Goal: Information Seeking & Learning: Check status

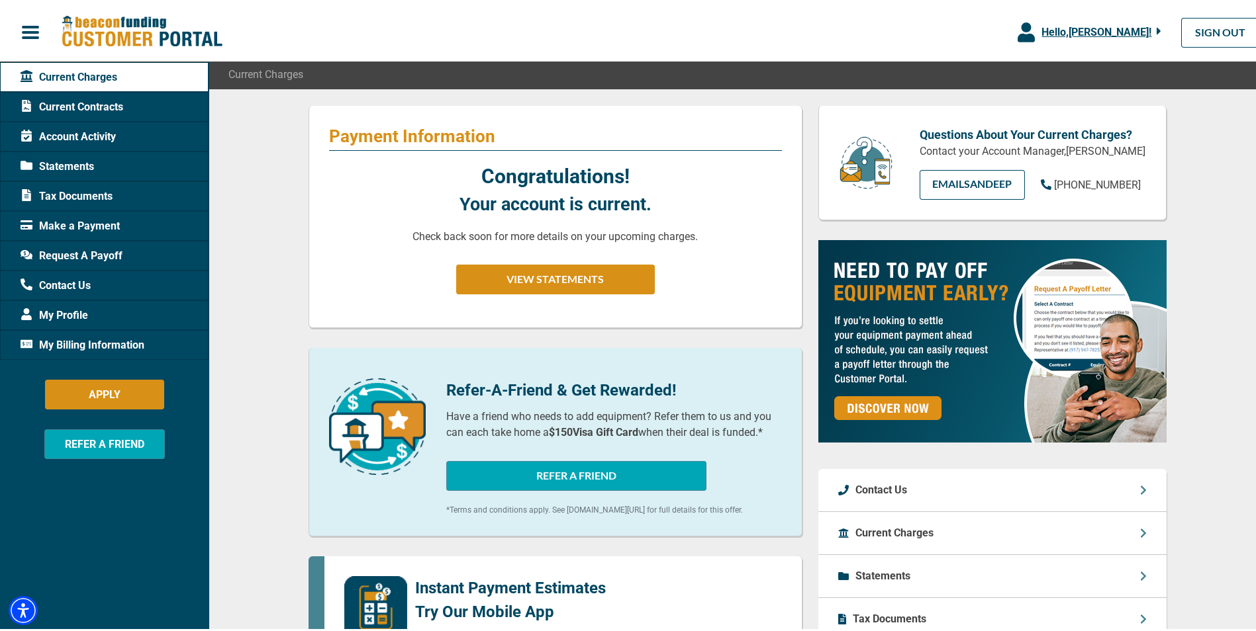
scroll to position [132, 0]
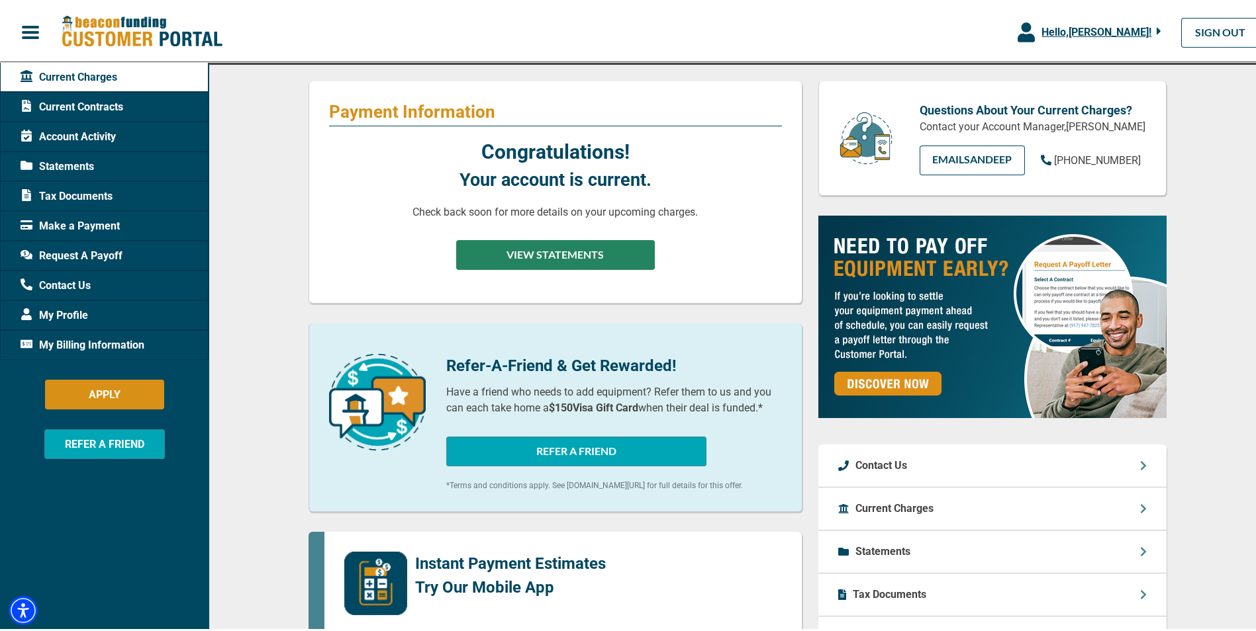
click at [597, 259] on button "VIEW STATEMENTS" at bounding box center [555, 253] width 199 height 30
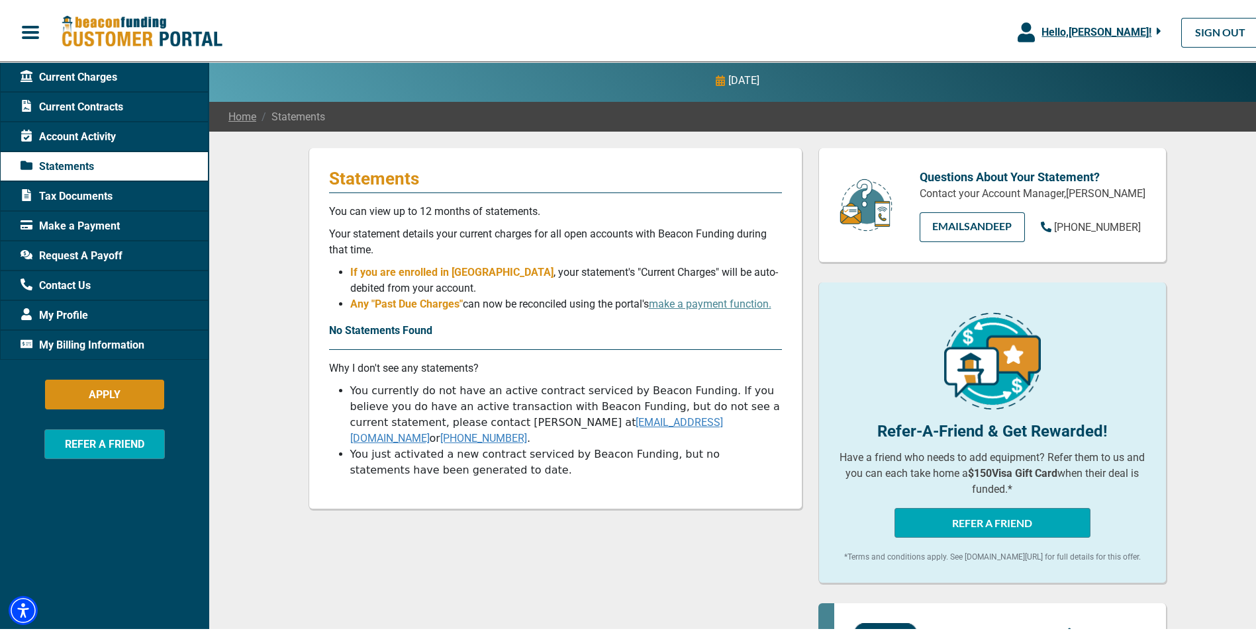
scroll to position [132, 0]
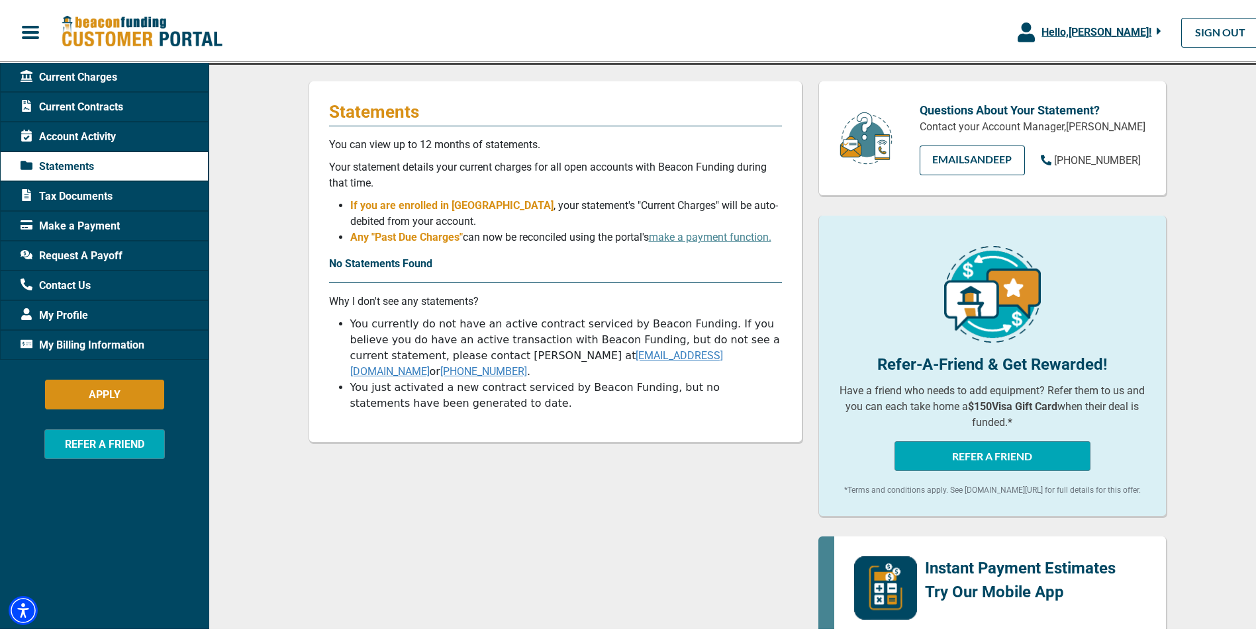
click at [85, 75] on span "Current Charges" at bounding box center [69, 75] width 97 height 16
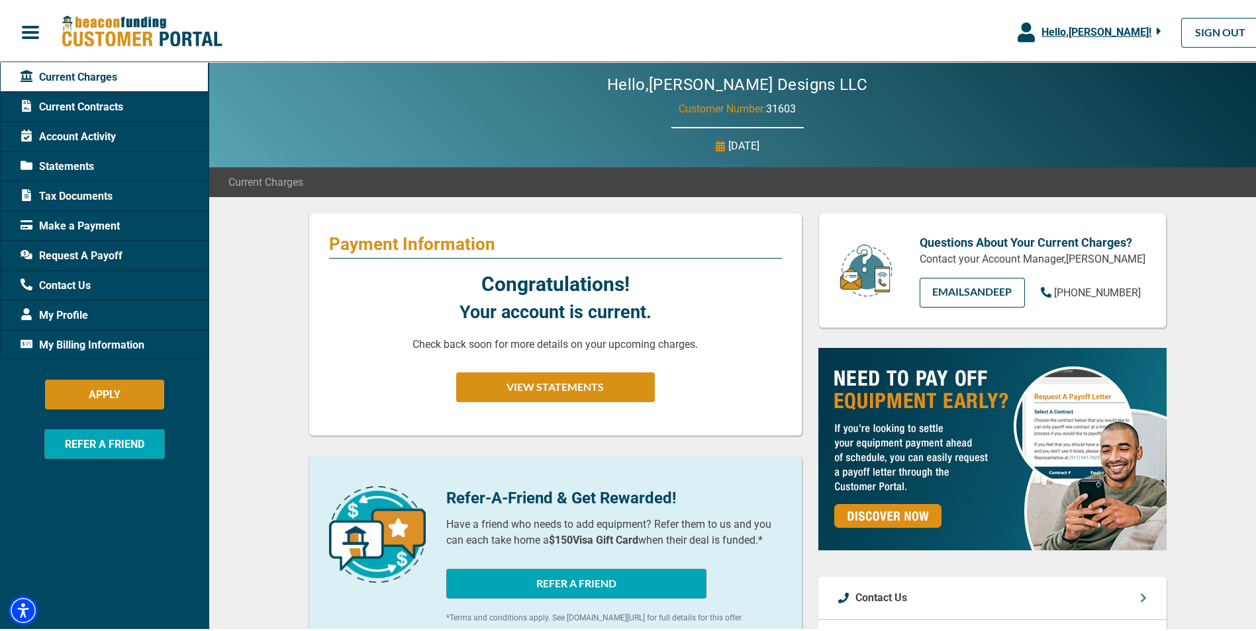
click at [97, 137] on span "Account Activity" at bounding box center [68, 134] width 95 height 16
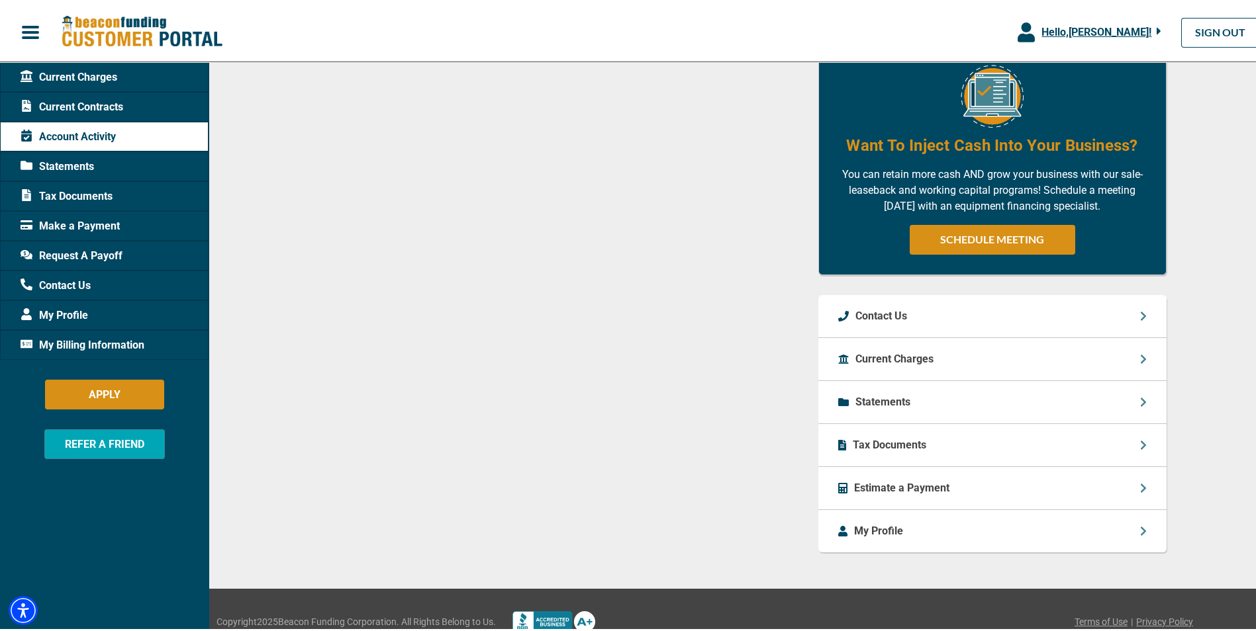
scroll to position [594, 0]
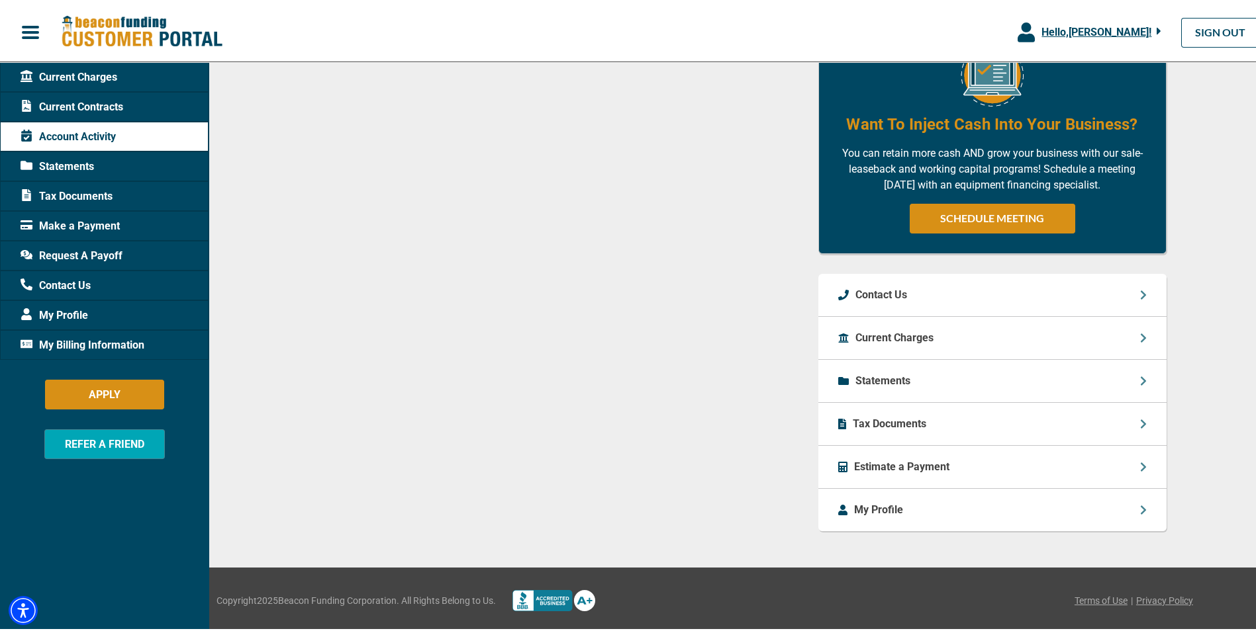
click at [885, 384] on p "Statements" at bounding box center [882, 379] width 55 height 16
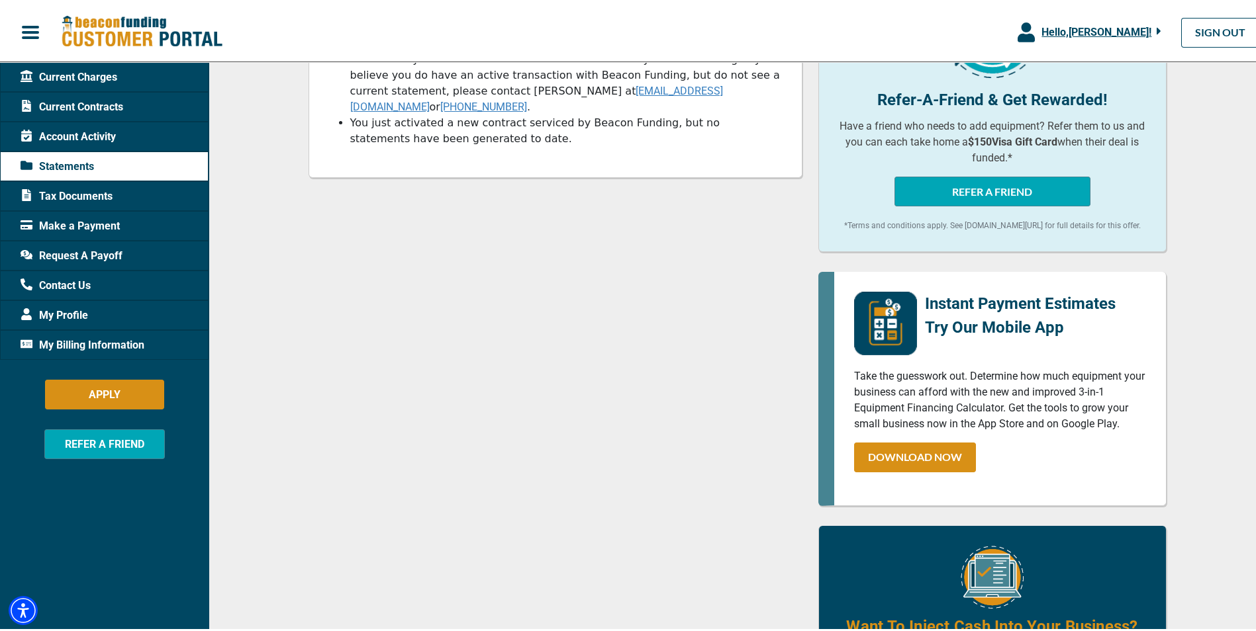
scroll to position [650, 0]
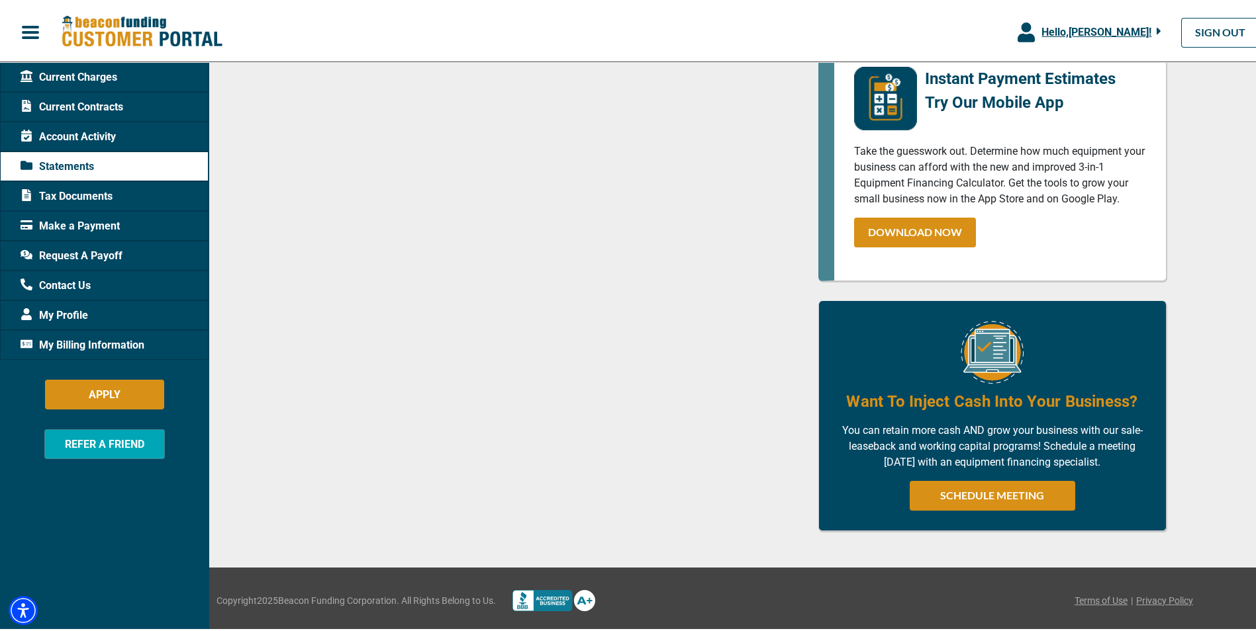
click at [101, 189] on span "Tax Documents" at bounding box center [67, 194] width 92 height 16
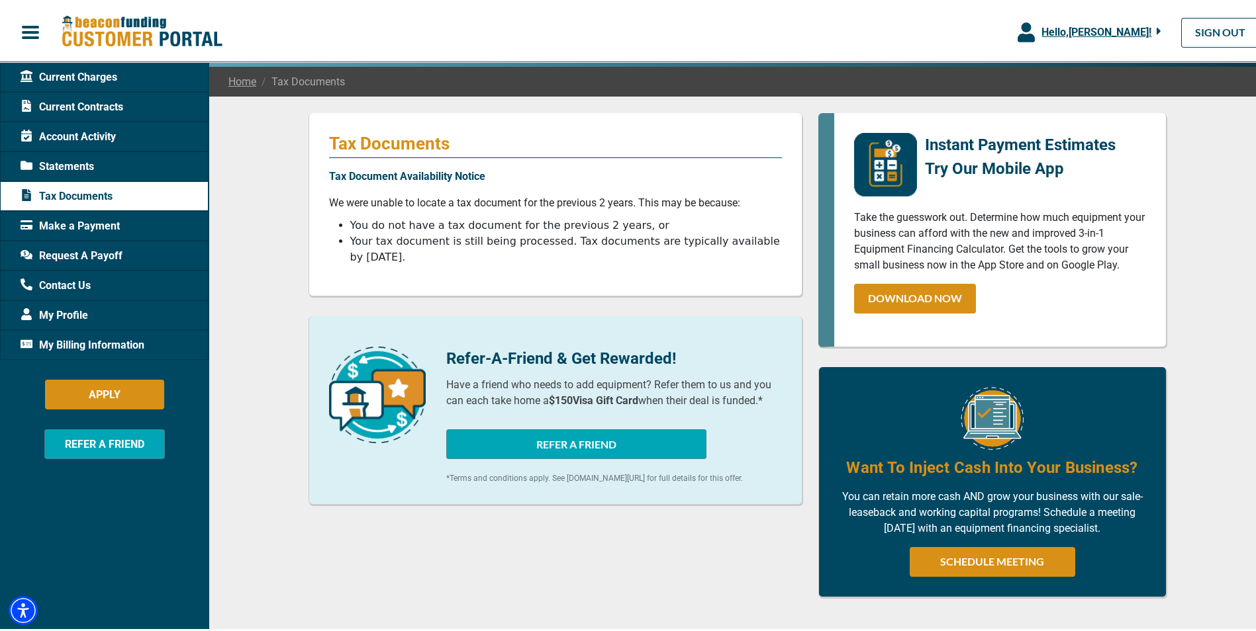
scroll to position [132, 0]
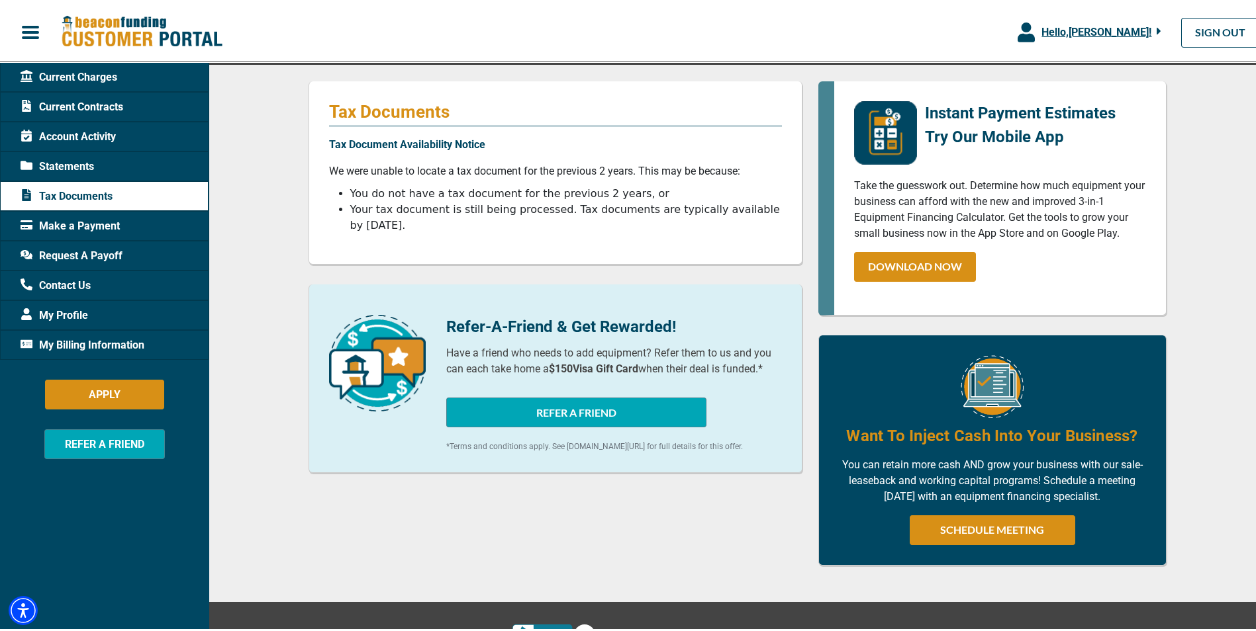
click at [70, 129] on span "Account Activity" at bounding box center [68, 134] width 95 height 16
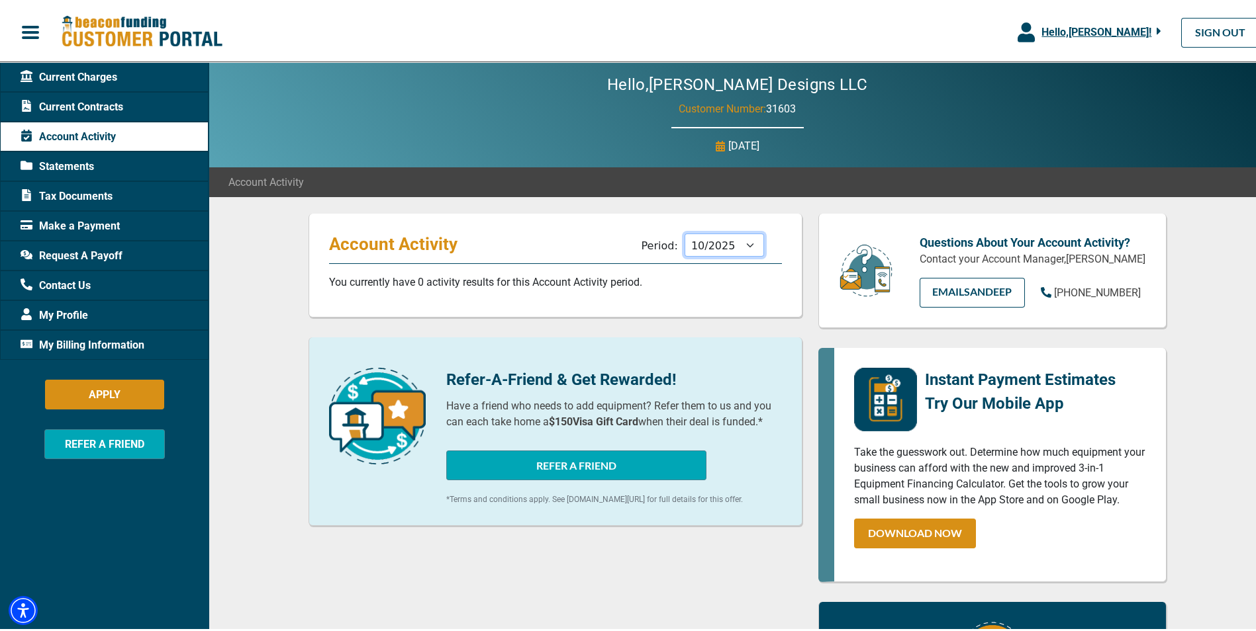
click at [745, 246] on select "11/2025 10/2025 09/2025 08/2025 07/2025 06/2025 05/2025 04/2025 03/2025 02/2025…" at bounding box center [723, 242] width 79 height 23
select select "09/2025"
click at [684, 231] on select "11/2025 10/2025 09/2025 08/2025 07/2025 06/2025 05/2025 04/2025 03/2025 02/2025…" at bounding box center [723, 242] width 79 height 23
click at [23, 34] on span "button" at bounding box center [31, 30] width 20 height 20
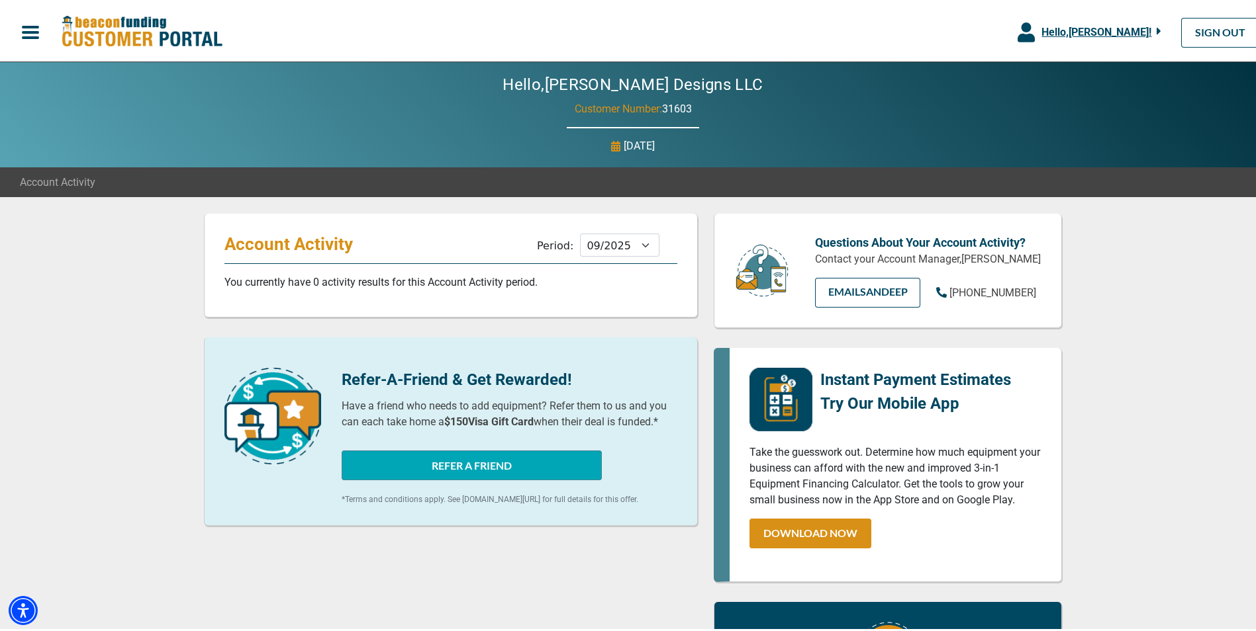
click at [28, 26] on span "button" at bounding box center [31, 30] width 20 height 20
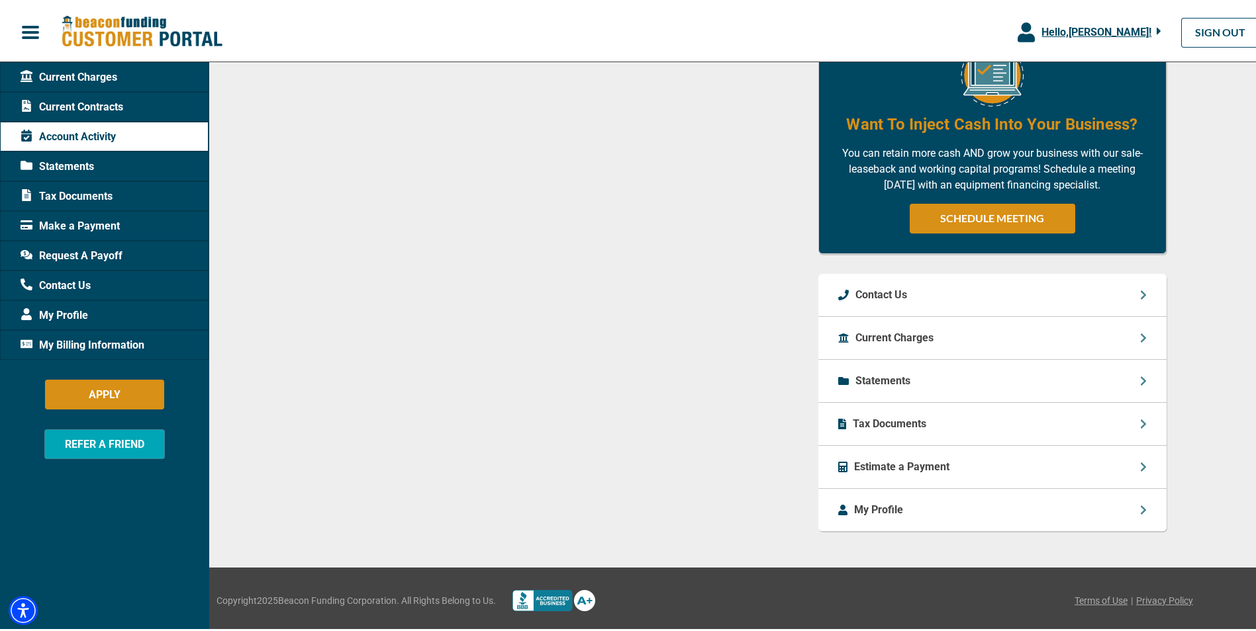
scroll to position [594, 0]
